Goal: Task Accomplishment & Management: Use online tool/utility

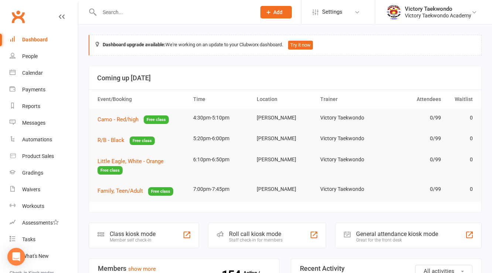
click at [117, 6] on div at bounding box center [170, 12] width 162 height 24
click at [118, 10] on input "text" at bounding box center [174, 12] width 154 height 10
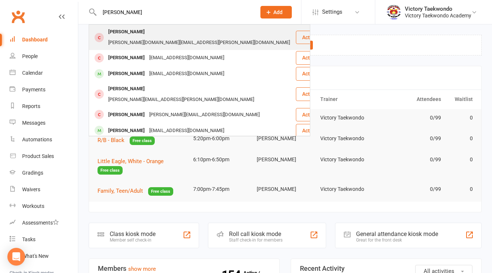
type input "[PERSON_NAME]"
click at [161, 37] on div "[PERSON_NAME][DOMAIN_NAME][EMAIL_ADDRESS][PERSON_NAME][DOMAIN_NAME]" at bounding box center [199, 42] width 186 height 11
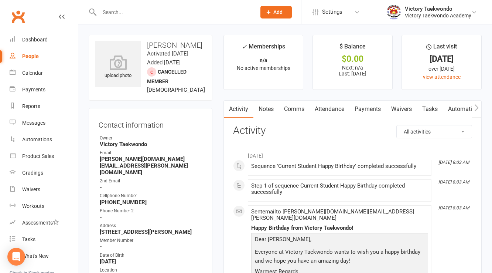
click at [141, 174] on strong "[PERSON_NAME][DOMAIN_NAME][EMAIL_ADDRESS][PERSON_NAME][DOMAIN_NAME]" at bounding box center [151, 166] width 103 height 20
copy render-form-field "[PERSON_NAME][DOMAIN_NAME][EMAIL_ADDRESS][PERSON_NAME][DOMAIN_NAME]"
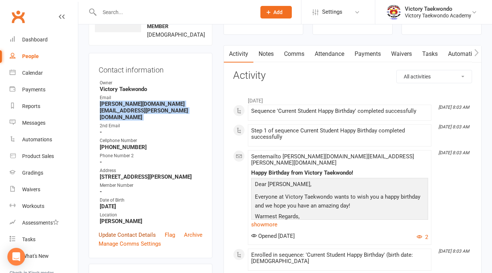
scroll to position [148, 0]
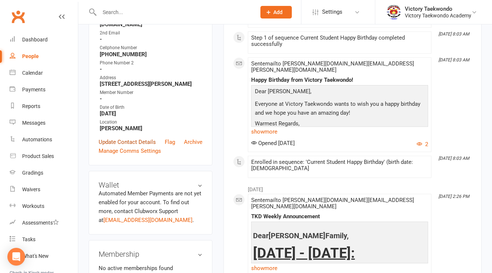
click at [123, 146] on link "Update Contact Details" at bounding box center [127, 141] width 57 height 9
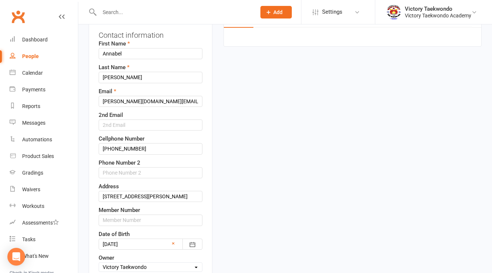
scroll to position [183, 0]
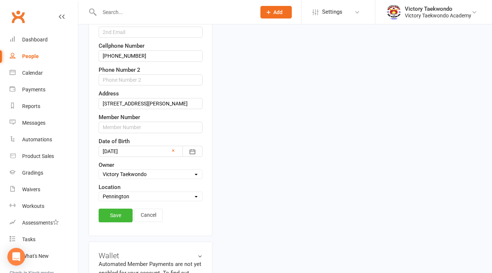
click at [118, 200] on select "Select Location [MEDICAL_DATA] Break In-Person Online [GEOGRAPHIC_DATA] Return …" at bounding box center [150, 196] width 103 height 8
select select "1"
click at [99, 200] on select "Select Location [MEDICAL_DATA] Break In-Person Online [GEOGRAPHIC_DATA] Return …" at bounding box center [150, 196] width 103 height 8
click at [119, 222] on link "Save" at bounding box center [116, 214] width 34 height 13
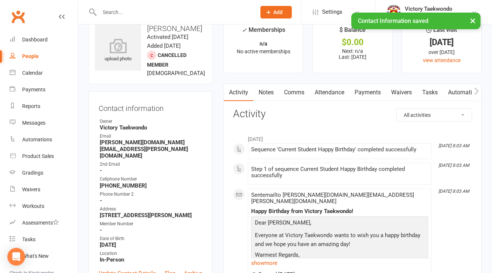
scroll to position [0, 0]
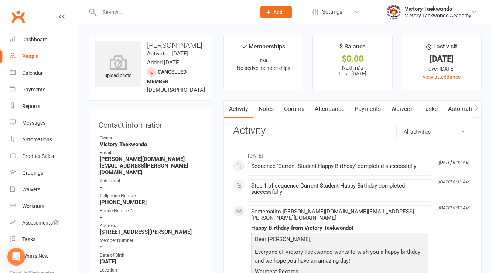
click at [199, 129] on h3 "Contact information" at bounding box center [151, 123] width 104 height 11
click at [33, 75] on div "Calendar" at bounding box center [32, 73] width 21 height 6
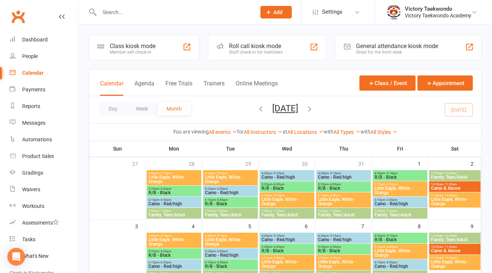
click at [143, 40] on div "Class kiosk mode Member self check-in" at bounding box center [144, 47] width 110 height 25
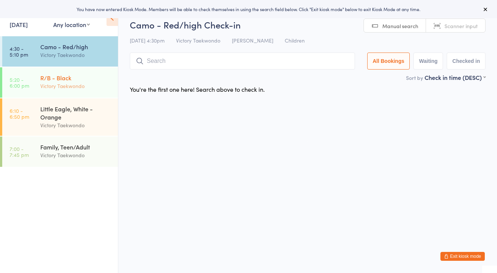
click at [61, 76] on div "R/B - Black" at bounding box center [75, 78] width 71 height 8
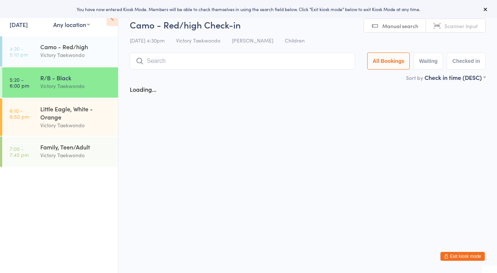
click at [181, 64] on input "search" at bounding box center [242, 60] width 225 height 17
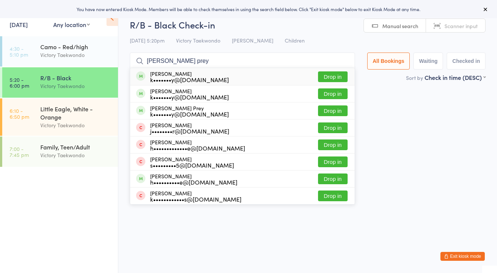
type input "hank prey"
click at [180, 75] on div "Hank Prey k•••••••y@gmail.com" at bounding box center [189, 77] width 79 height 12
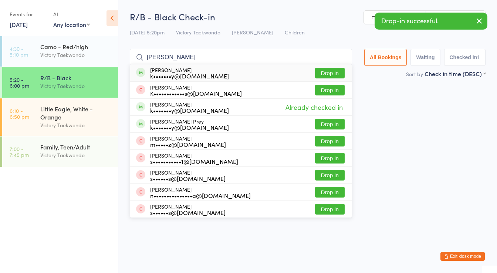
type input "nate prey"
click at [163, 73] on div "k•••••••y@gmail.com" at bounding box center [189, 76] width 79 height 6
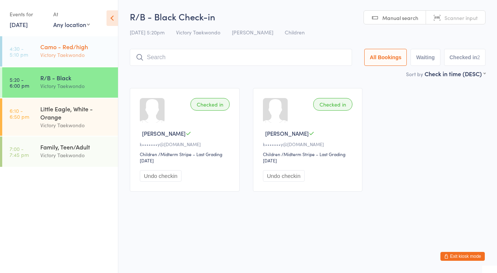
click at [82, 55] on div "Victory Taekwondo" at bounding box center [75, 55] width 71 height 8
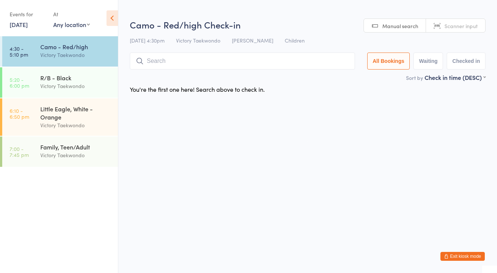
click at [164, 62] on input "search" at bounding box center [242, 60] width 225 height 17
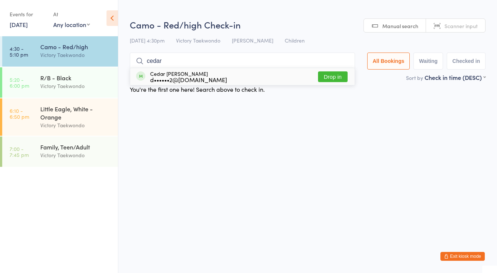
type input "cedar"
click at [162, 71] on div "Cedar Paul d••••••2@gmail.com" at bounding box center [188, 77] width 77 height 12
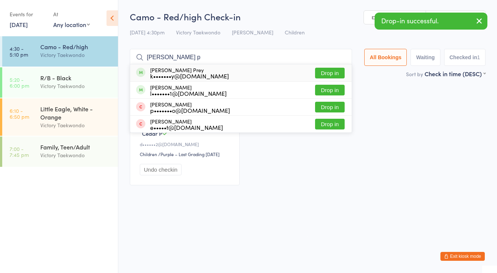
type input "calvin p"
click at [162, 70] on div "Calvin Prey k•••••••y@gmail.com" at bounding box center [189, 73] width 79 height 12
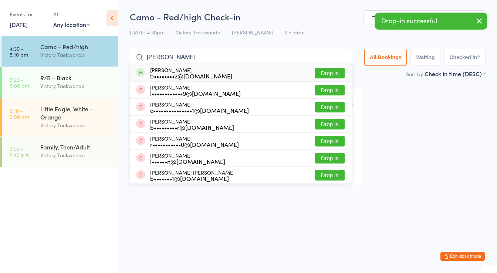
type input "owen g"
click at [162, 70] on div "Owen Gulla b••••••••2@gmail.com" at bounding box center [191, 73] width 82 height 12
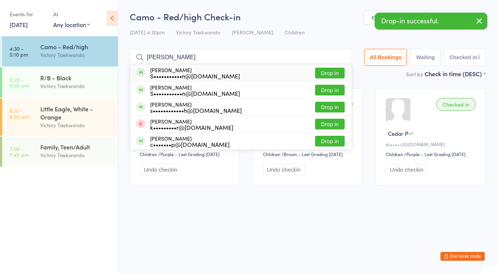
type input "kuamar"
click at [162, 70] on div "Rishab Kumar S•••••••••••n@yahoo.com" at bounding box center [195, 73] width 90 height 12
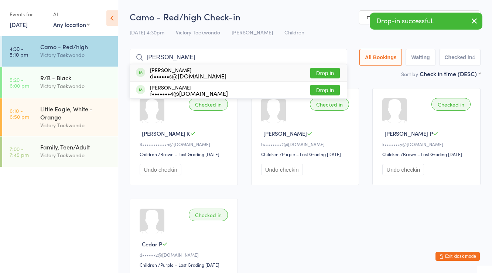
type input "donnie s"
click at [162, 70] on div "Donnie Staes d••••••s@gmail.com" at bounding box center [188, 73] width 76 height 12
